Goal: Task Accomplishment & Management: Manage account settings

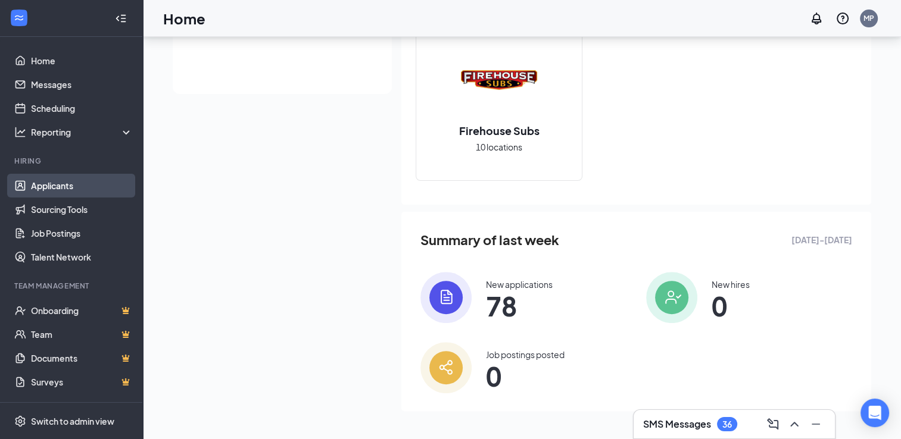
scroll to position [50, 0]
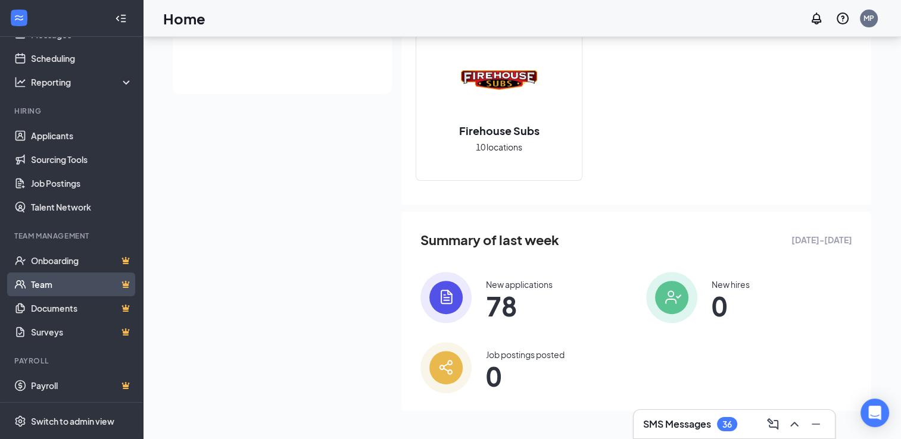
click at [49, 286] on link "Team" at bounding box center [82, 285] width 102 height 24
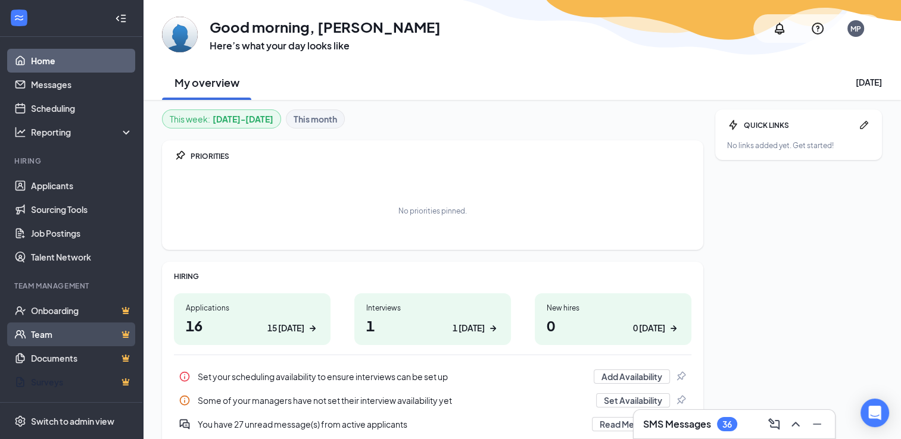
scroll to position [50, 0]
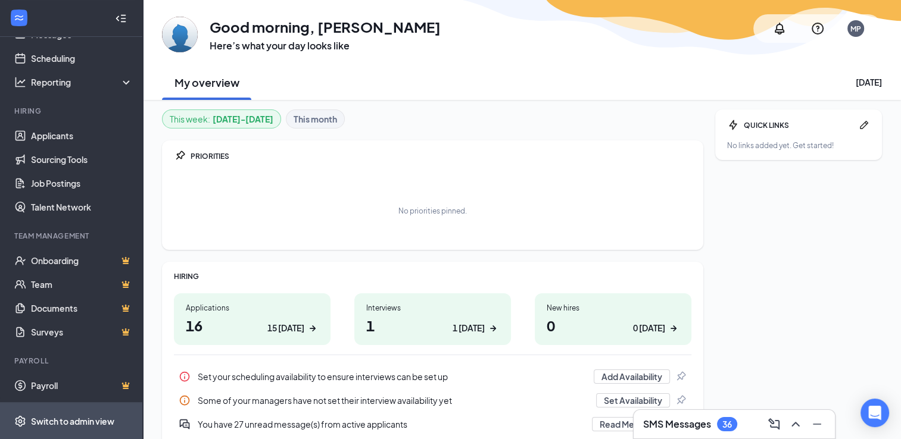
click at [77, 422] on div "Switch to admin view" at bounding box center [72, 421] width 83 height 12
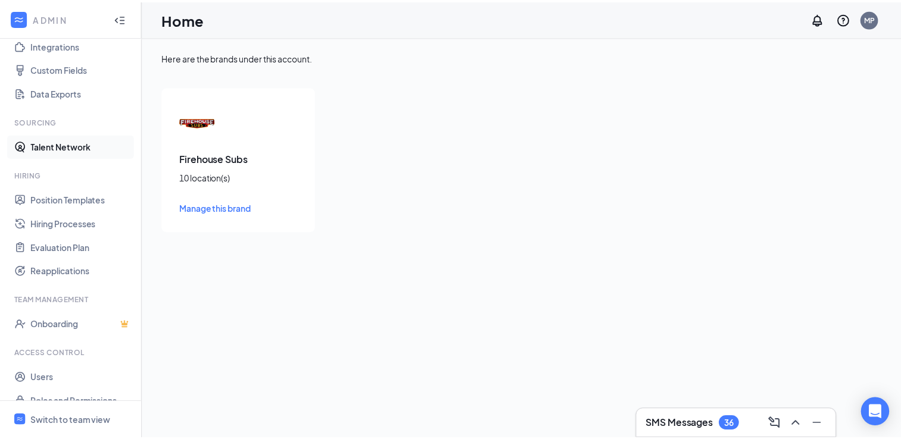
scroll to position [157, 0]
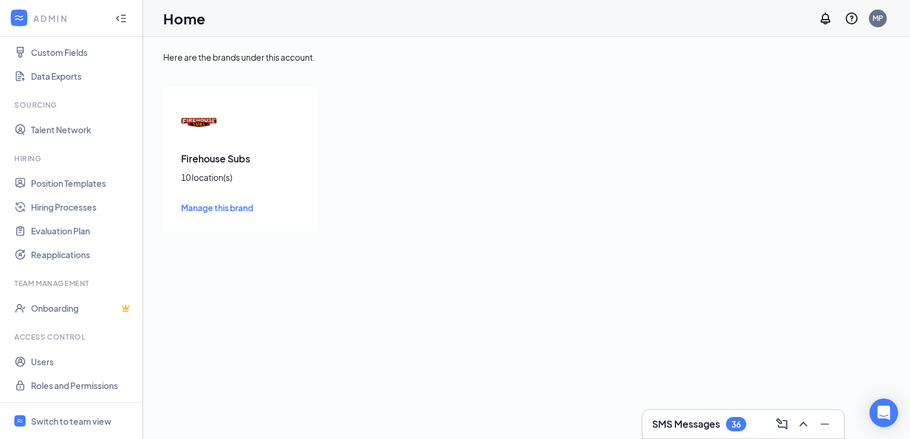
click at [235, 206] on span "Manage this brand" at bounding box center [217, 207] width 72 height 11
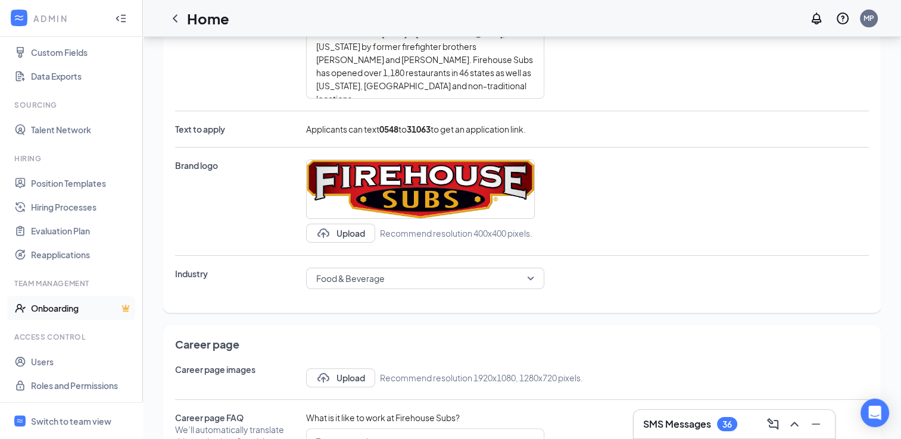
scroll to position [229, 0]
click at [36, 365] on link "Users" at bounding box center [82, 362] width 102 height 24
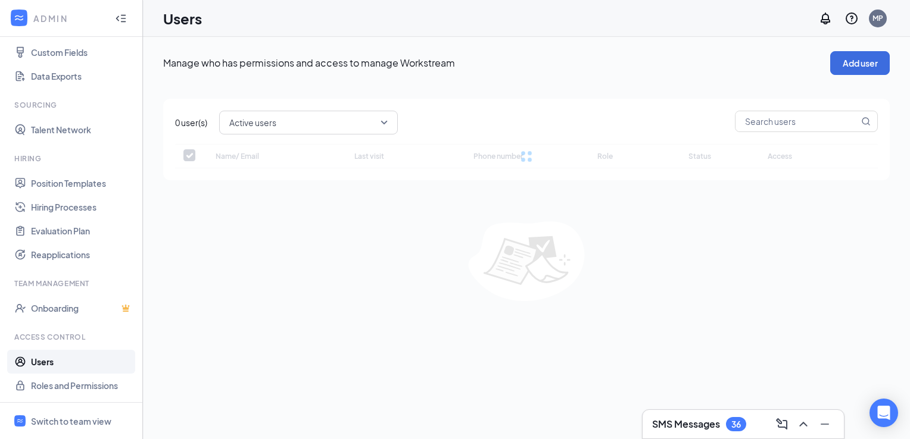
checkbox input "false"
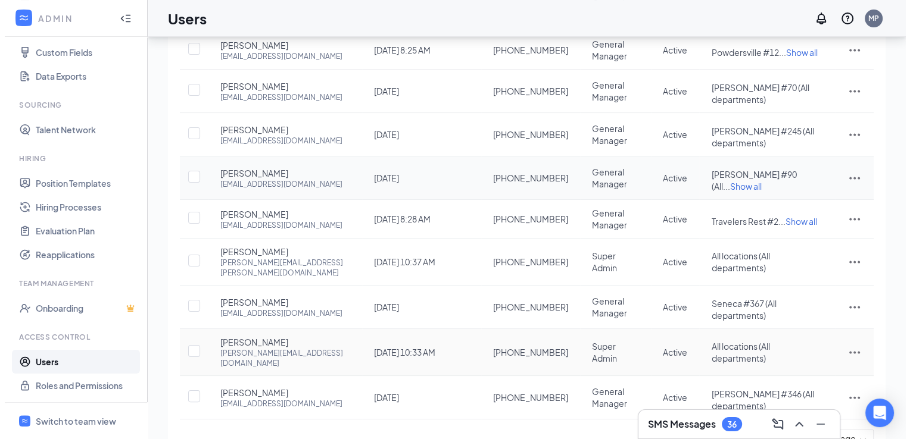
scroll to position [186, 0]
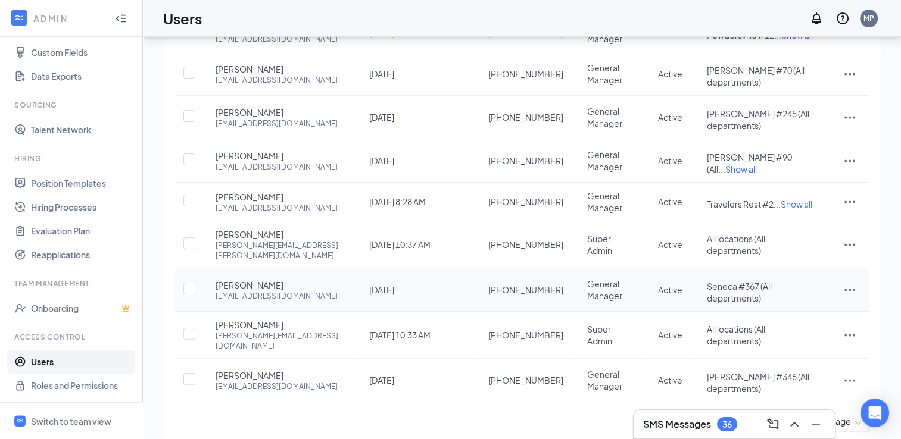
click at [846, 283] on icon "ActionsIcon" at bounding box center [849, 290] width 14 height 14
click at [805, 323] on span "Reset password" at bounding box center [804, 323] width 63 height 11
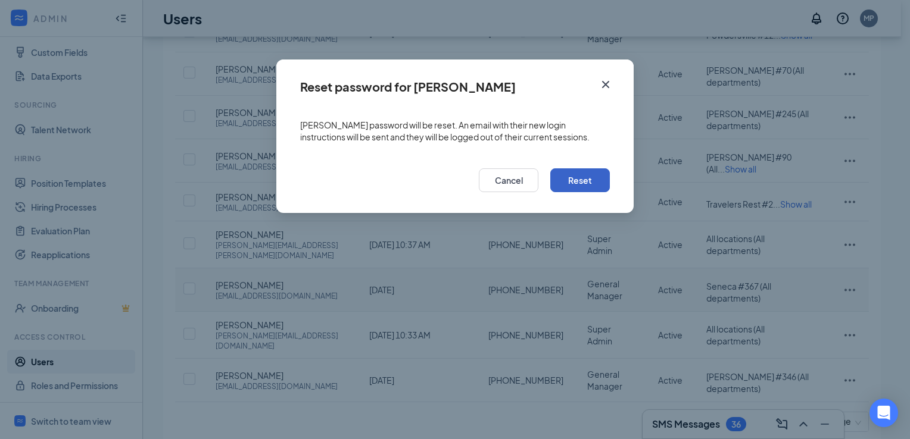
click at [584, 177] on button "Reset" at bounding box center [580, 180] width 60 height 24
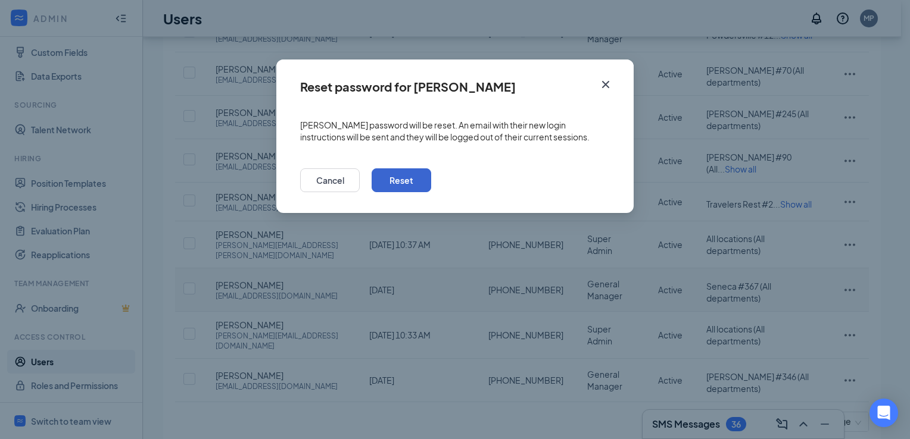
scroll to position [182, 0]
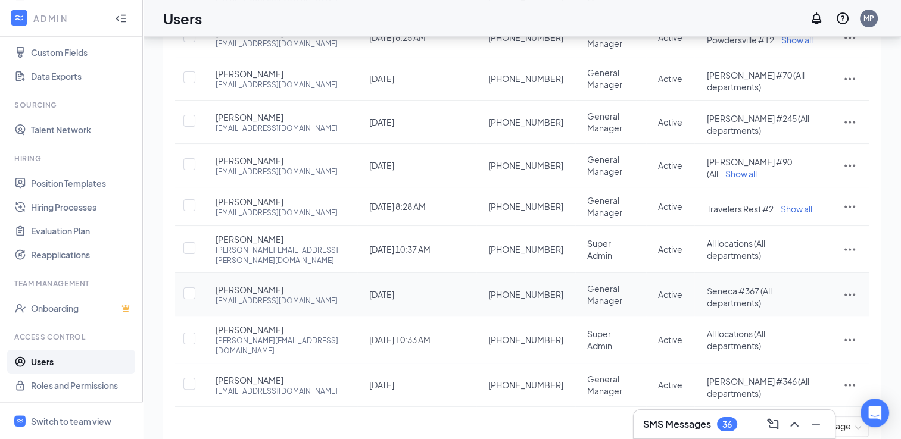
click at [849, 287] on icon "ActionsIcon" at bounding box center [849, 294] width 14 height 14
click at [801, 303] on span "Edit user" at bounding box center [790, 301] width 34 height 11
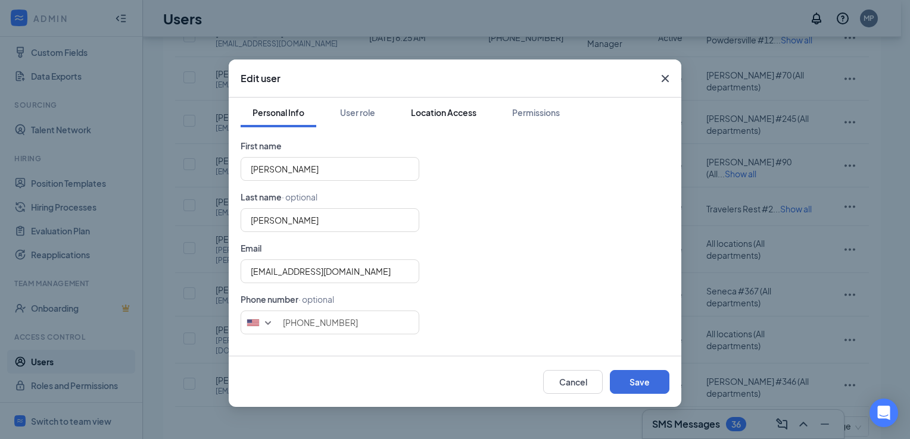
click at [424, 108] on div "Location Access" at bounding box center [443, 113] width 65 height 12
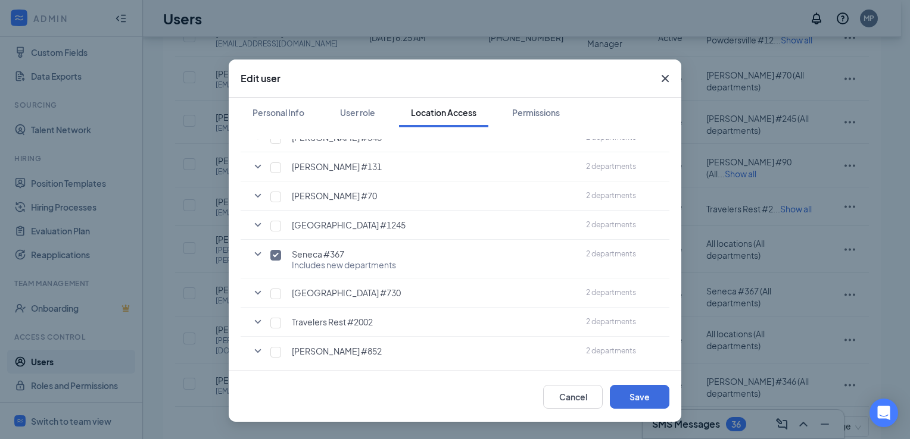
scroll to position [167, 0]
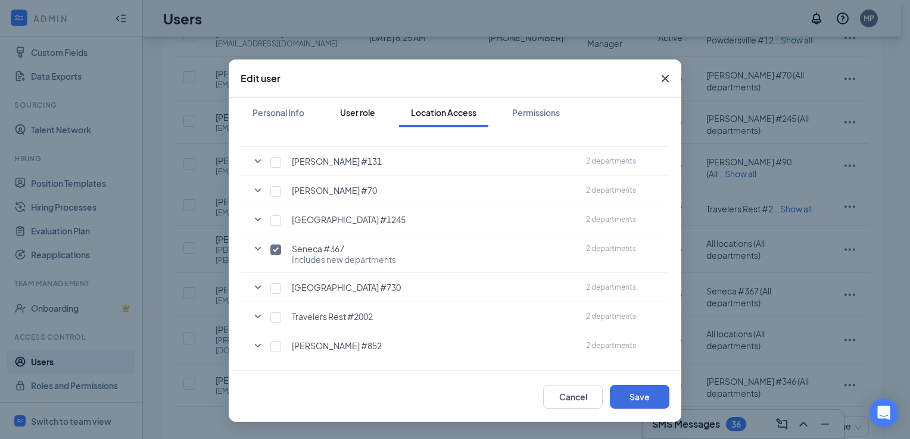
click at [345, 111] on div "User role" at bounding box center [357, 113] width 35 height 12
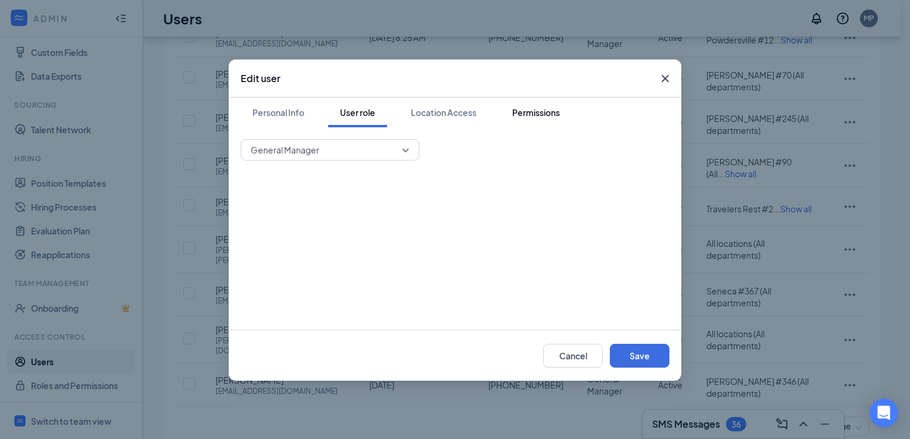
click at [531, 111] on div "Permissions" at bounding box center [536, 113] width 48 height 12
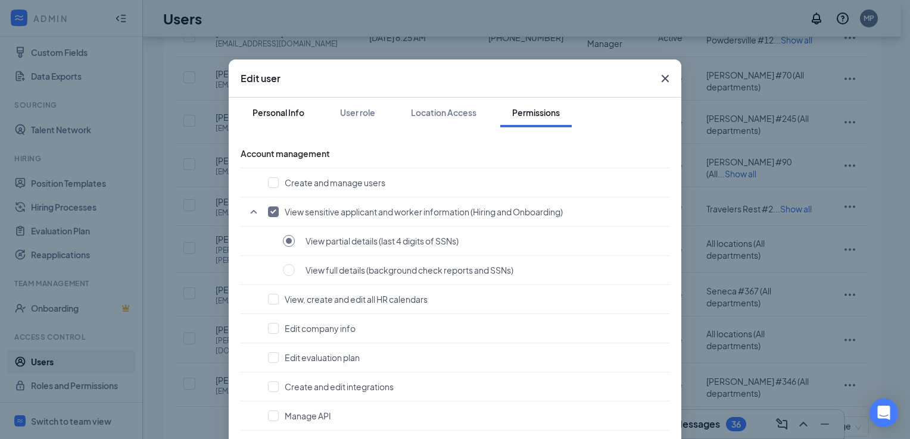
click at [275, 111] on div "Personal Info" at bounding box center [278, 113] width 52 height 12
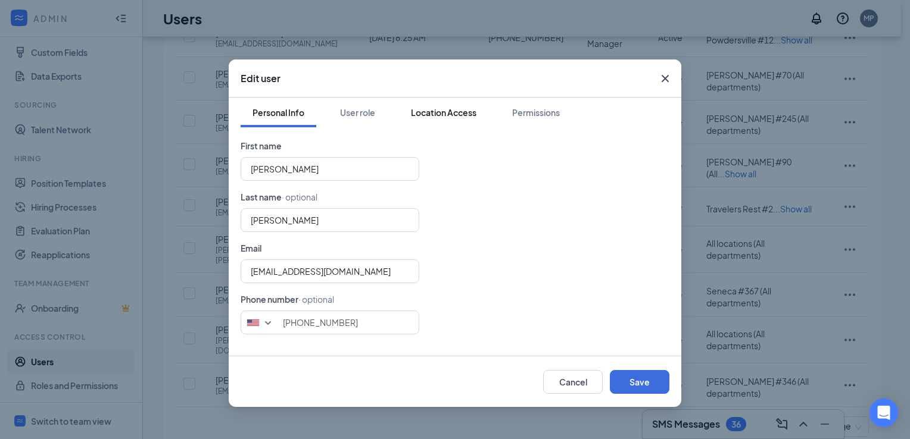
click at [441, 111] on div "Location Access" at bounding box center [443, 113] width 65 height 12
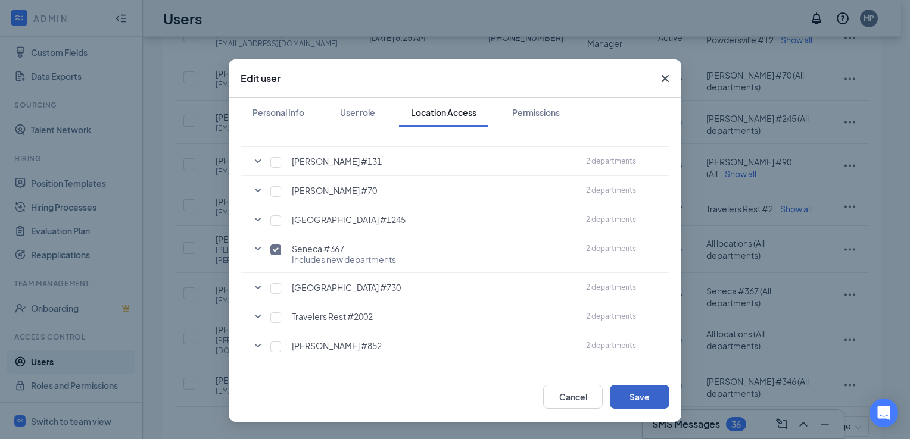
click at [633, 399] on button "Save" at bounding box center [640, 397] width 60 height 24
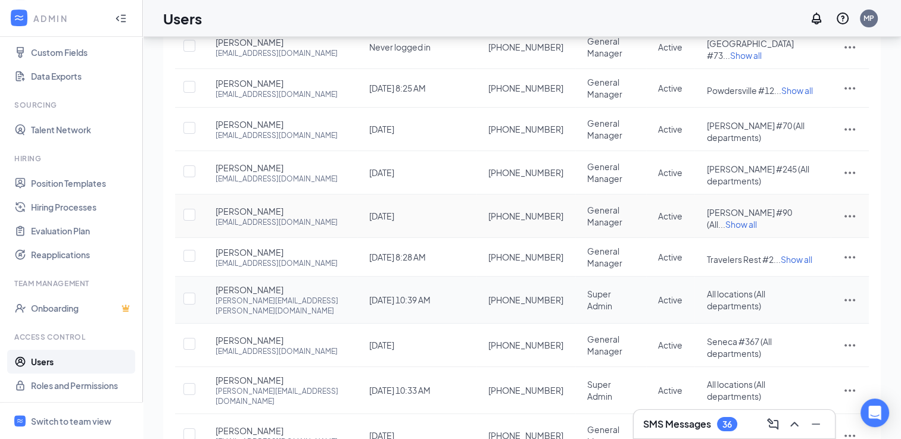
scroll to position [0, 0]
